Goal: Understand process/instructions: Learn about a topic

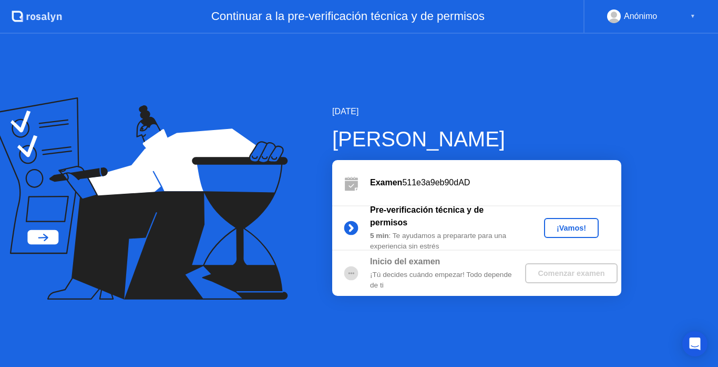
click at [577, 223] on div "¡Vamos!" at bounding box center [571, 227] width 46 height 8
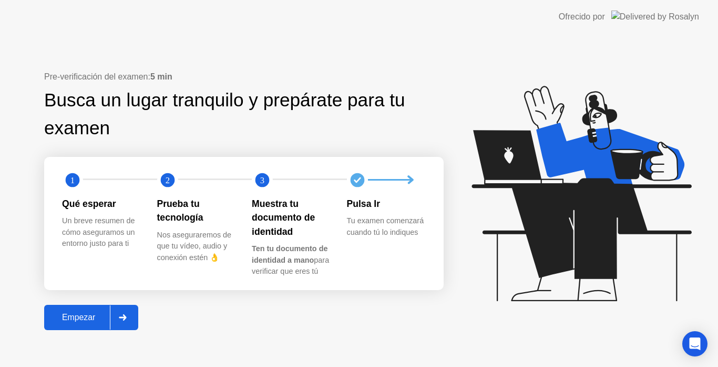
click at [133, 317] on div at bounding box center [122, 317] width 25 height 24
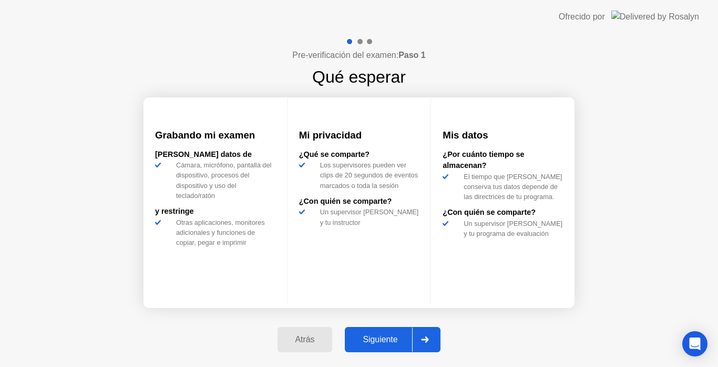
click at [435, 334] on div at bounding box center [424, 339] width 25 height 24
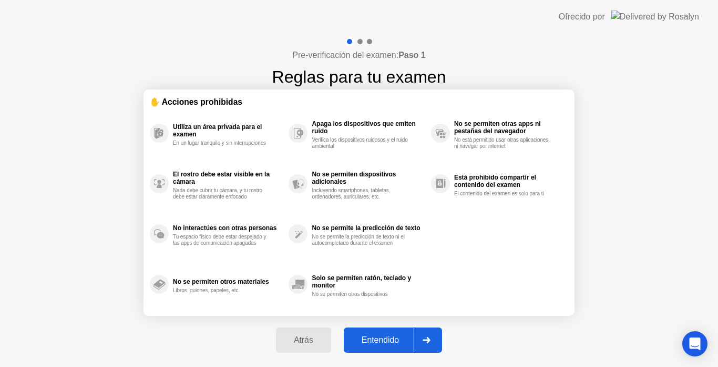
click at [435, 334] on div at bounding box center [426, 340] width 25 height 24
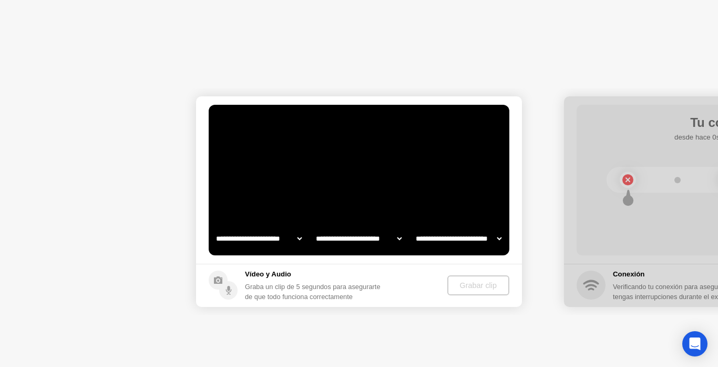
select select "**********"
select select "*******"
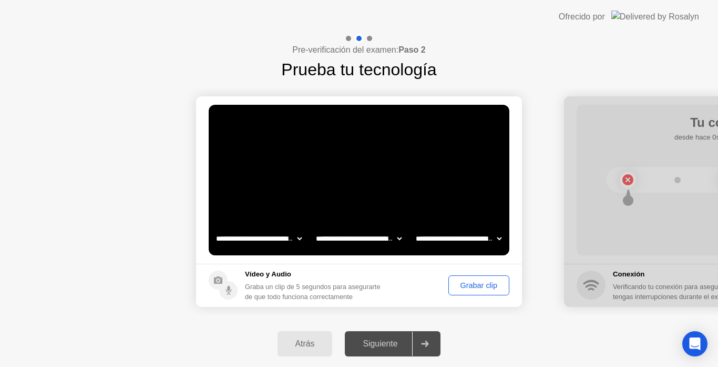
click at [489, 281] on div "Grabar clip" at bounding box center [479, 285] width 54 height 8
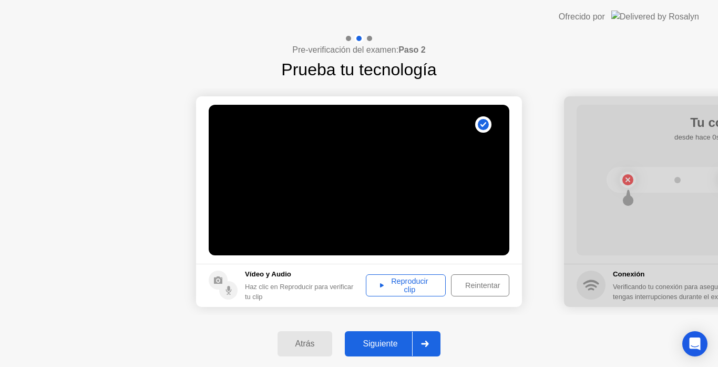
click at [418, 341] on div at bounding box center [424, 343] width 25 height 24
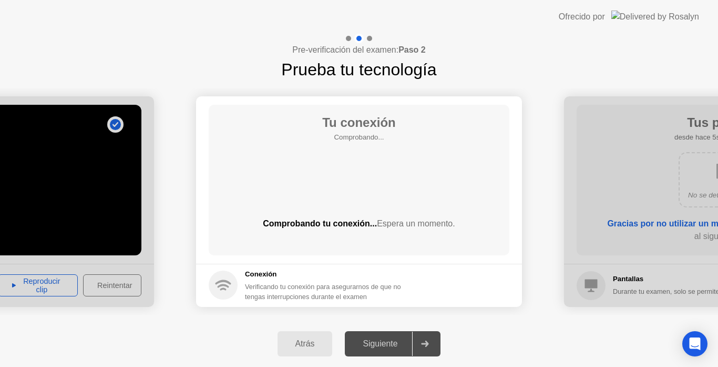
click at [428, 340] on icon at bounding box center [425, 343] width 8 height 6
click at [429, 342] on icon at bounding box center [425, 343] width 7 height 6
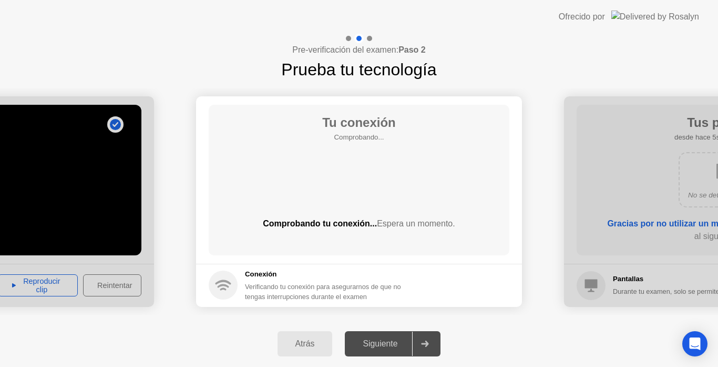
click at [429, 342] on icon at bounding box center [425, 343] width 7 height 6
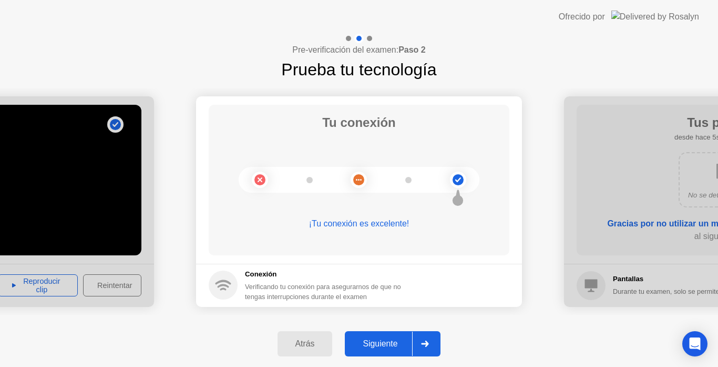
click at [424, 337] on div at bounding box center [424, 343] width 25 height 24
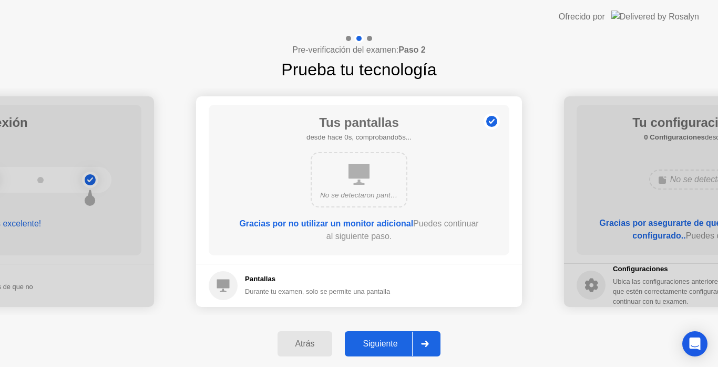
click at [424, 337] on div at bounding box center [424, 343] width 25 height 24
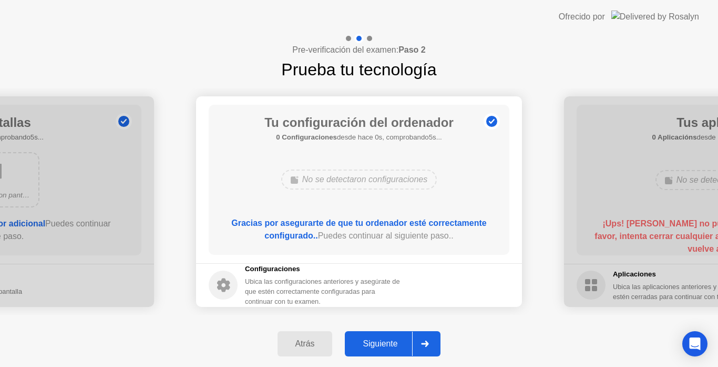
click at [424, 337] on div at bounding box center [424, 343] width 25 height 24
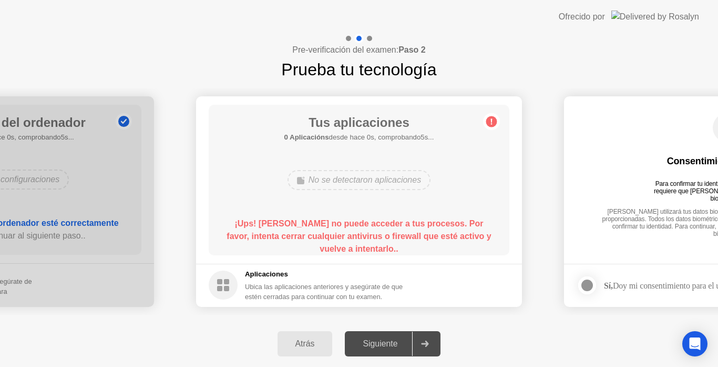
click at [424, 337] on div at bounding box center [424, 343] width 25 height 24
click at [424, 340] on icon at bounding box center [425, 343] width 8 height 6
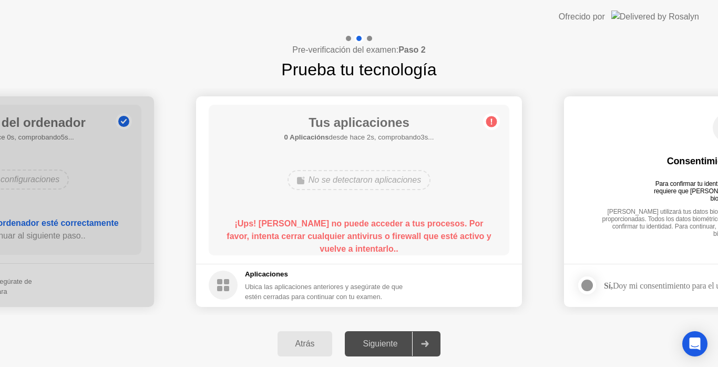
click at [424, 340] on icon at bounding box center [425, 343] width 8 height 6
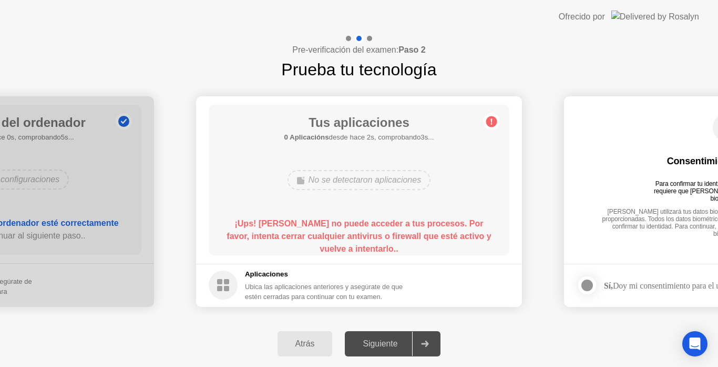
click at [424, 340] on icon at bounding box center [425, 343] width 8 height 6
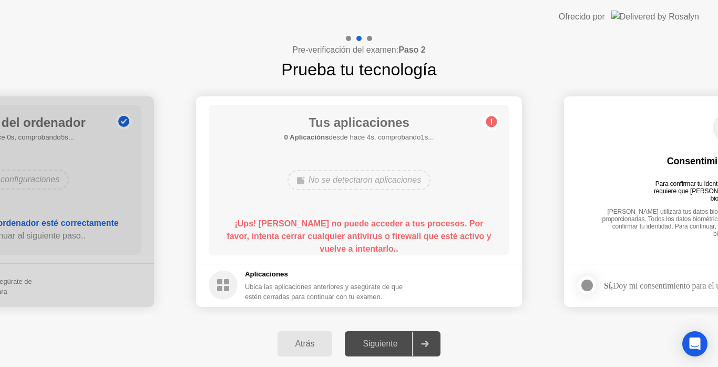
click at [424, 340] on icon at bounding box center [425, 343] width 8 height 6
click at [315, 343] on div "Atrás" at bounding box center [305, 343] width 49 height 9
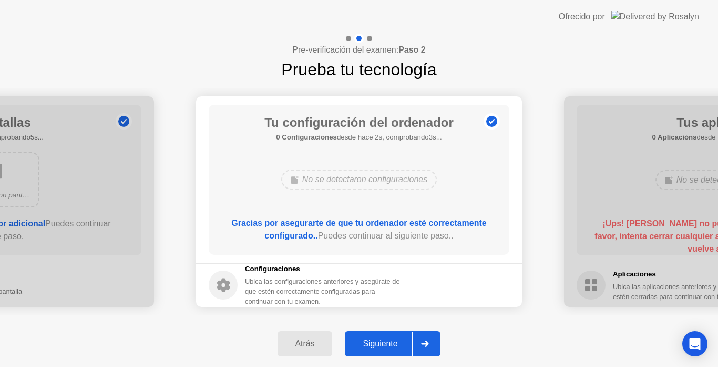
click at [401, 339] on div "Siguiente" at bounding box center [380, 343] width 64 height 9
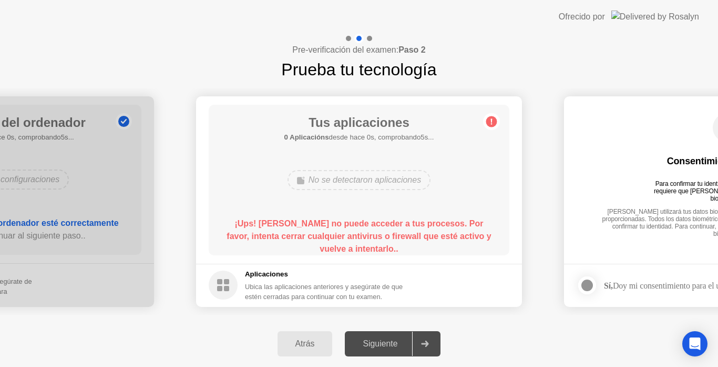
click at [423, 343] on icon at bounding box center [425, 343] width 8 height 6
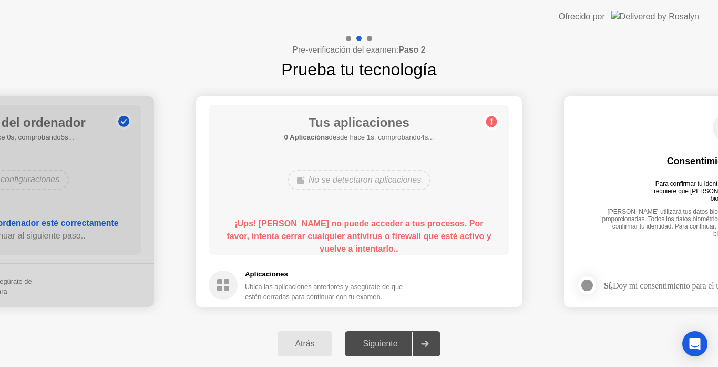
click at [423, 343] on icon at bounding box center [425, 343] width 8 height 6
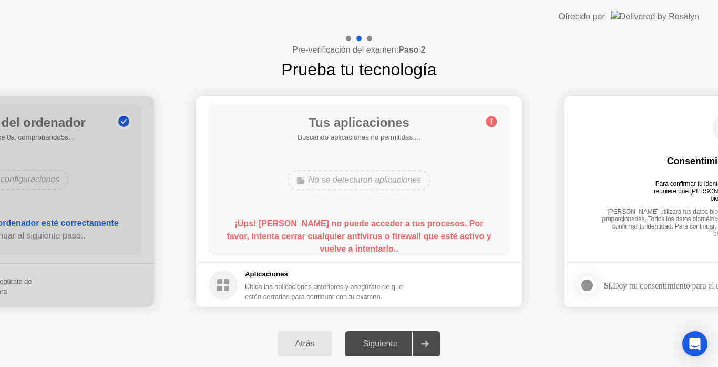
drag, startPoint x: 596, startPoint y: 219, endPoint x: 592, endPoint y: 286, distance: 66.9
click at [592, 286] on app-biometrics-consent "Consentimiento biométrico Para confirmar tu identidad, tu programa de pruebas r…" at bounding box center [727, 201] width 326 height 210
click at [592, 286] on div at bounding box center [587, 285] width 13 height 13
click at [432, 339] on div at bounding box center [424, 343] width 25 height 24
click at [295, 336] on button "Atrás" at bounding box center [305, 343] width 55 height 25
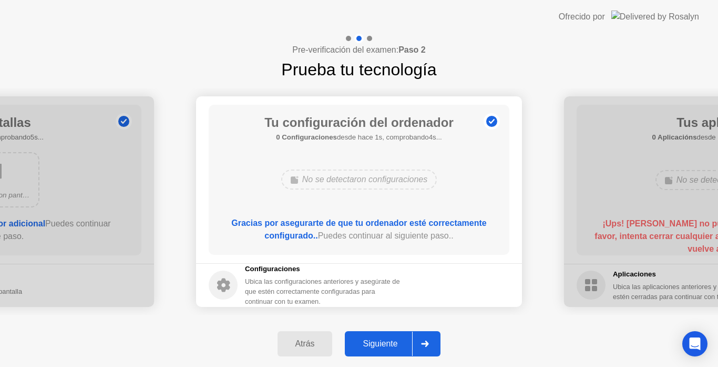
click at [435, 347] on div at bounding box center [424, 343] width 25 height 24
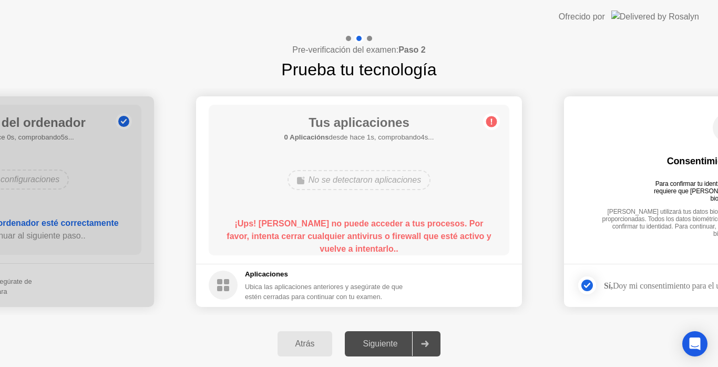
click at [381, 289] on div "Ubica las aplicaciones anteriores y asegúrate de que estén cerradas para contin…" at bounding box center [324, 291] width 159 height 20
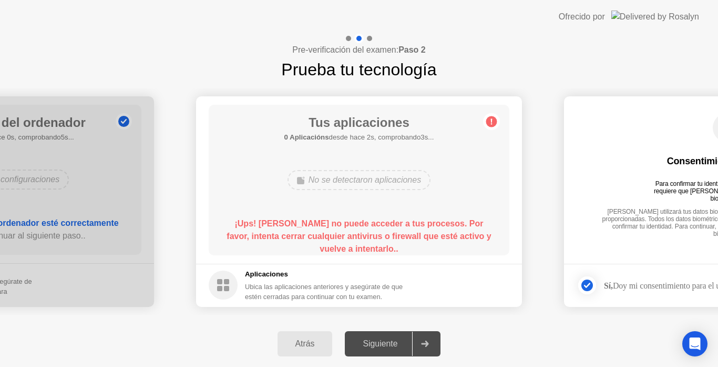
click at [381, 289] on div "Ubica las aplicaciones anteriores y asegúrate de que estén cerradas para contin…" at bounding box center [324, 291] width 159 height 20
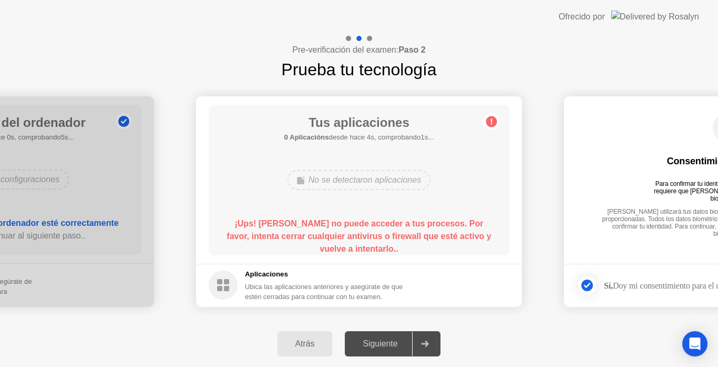
click at [489, 123] on circle at bounding box center [491, 121] width 11 height 11
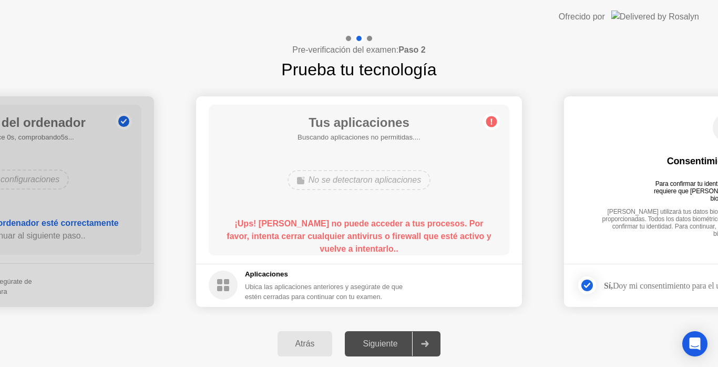
click at [489, 123] on circle at bounding box center [491, 121] width 11 height 11
click at [501, 188] on div "Tus aplicaciones 0 Aplicacións desde hace 2s, comprobando3s... No se detectaron…" at bounding box center [359, 180] width 301 height 150
click at [428, 334] on div at bounding box center [424, 343] width 25 height 24
click at [320, 341] on div "Atrás" at bounding box center [305, 343] width 49 height 9
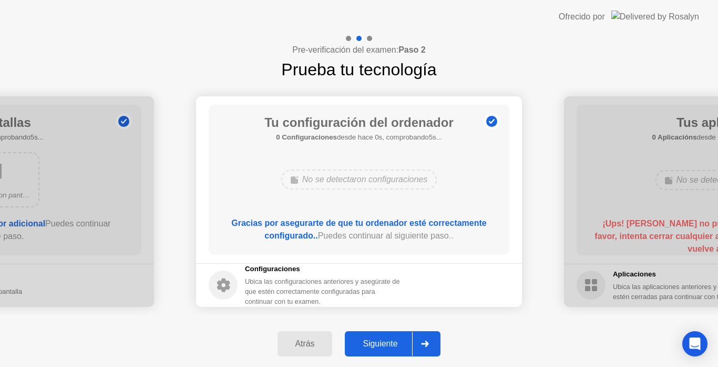
click at [368, 340] on div "Siguiente" at bounding box center [380, 343] width 64 height 9
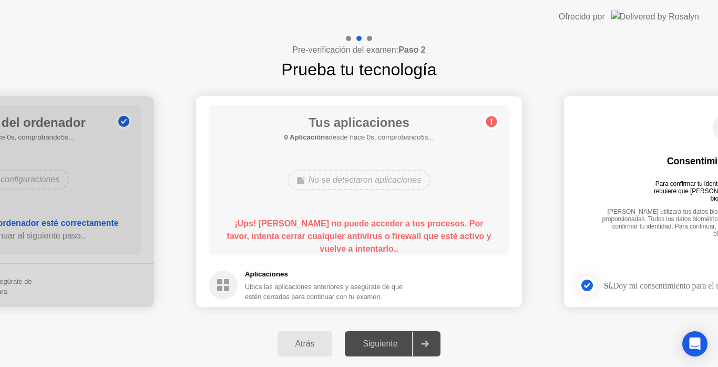
click at [368, 340] on div "Siguiente" at bounding box center [380, 343] width 64 height 9
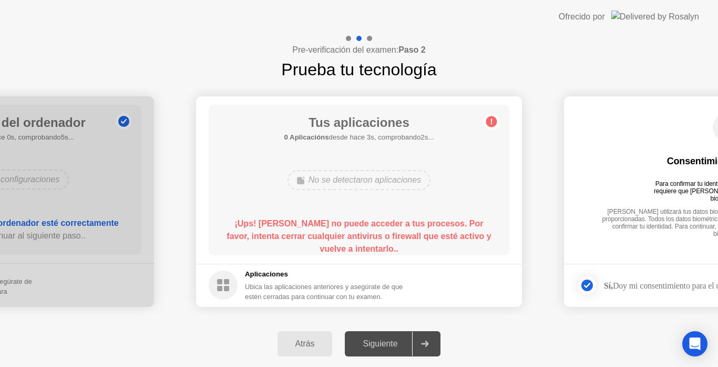
click at [368, 340] on div "Siguiente" at bounding box center [380, 343] width 64 height 9
